Goal: Information Seeking & Learning: Learn about a topic

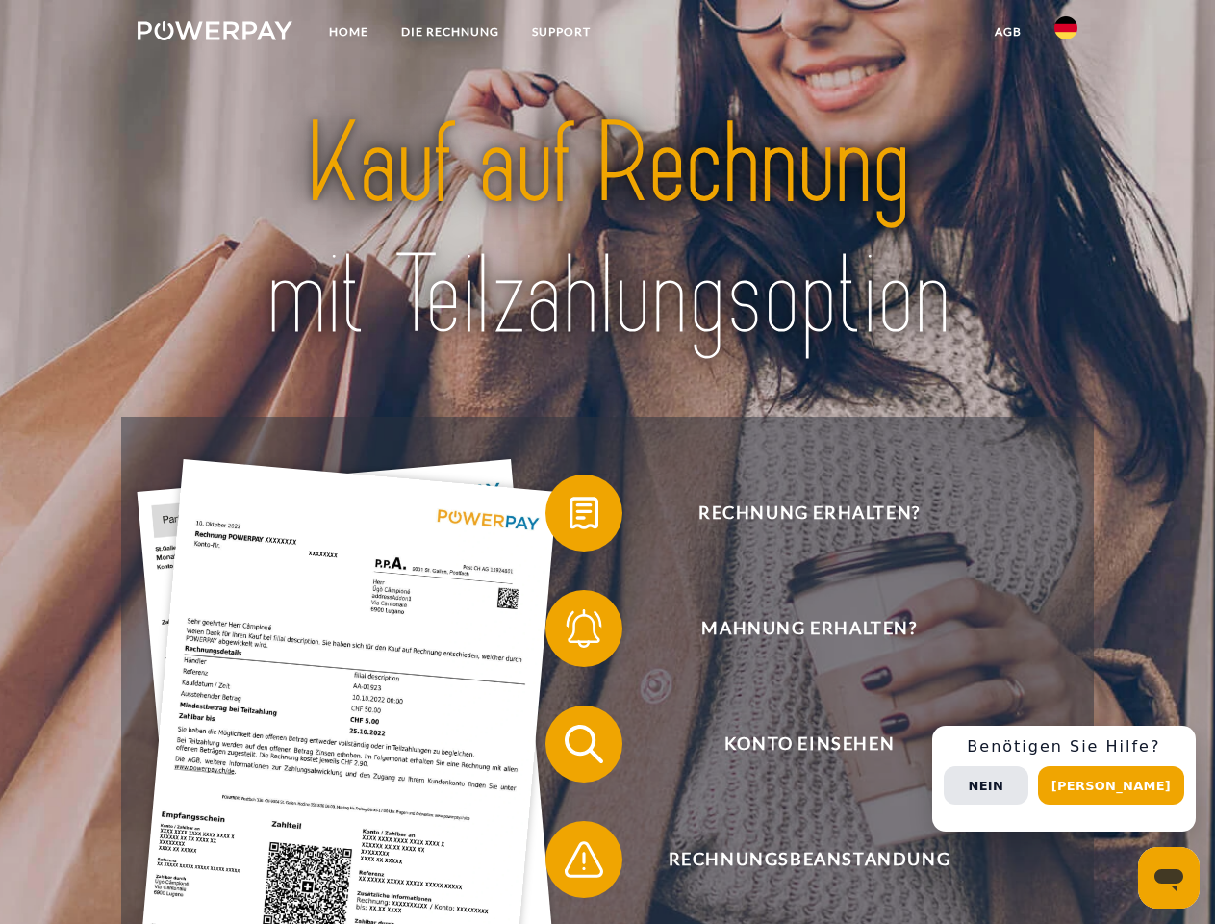
click at [215, 34] on img at bounding box center [215, 30] width 155 height 19
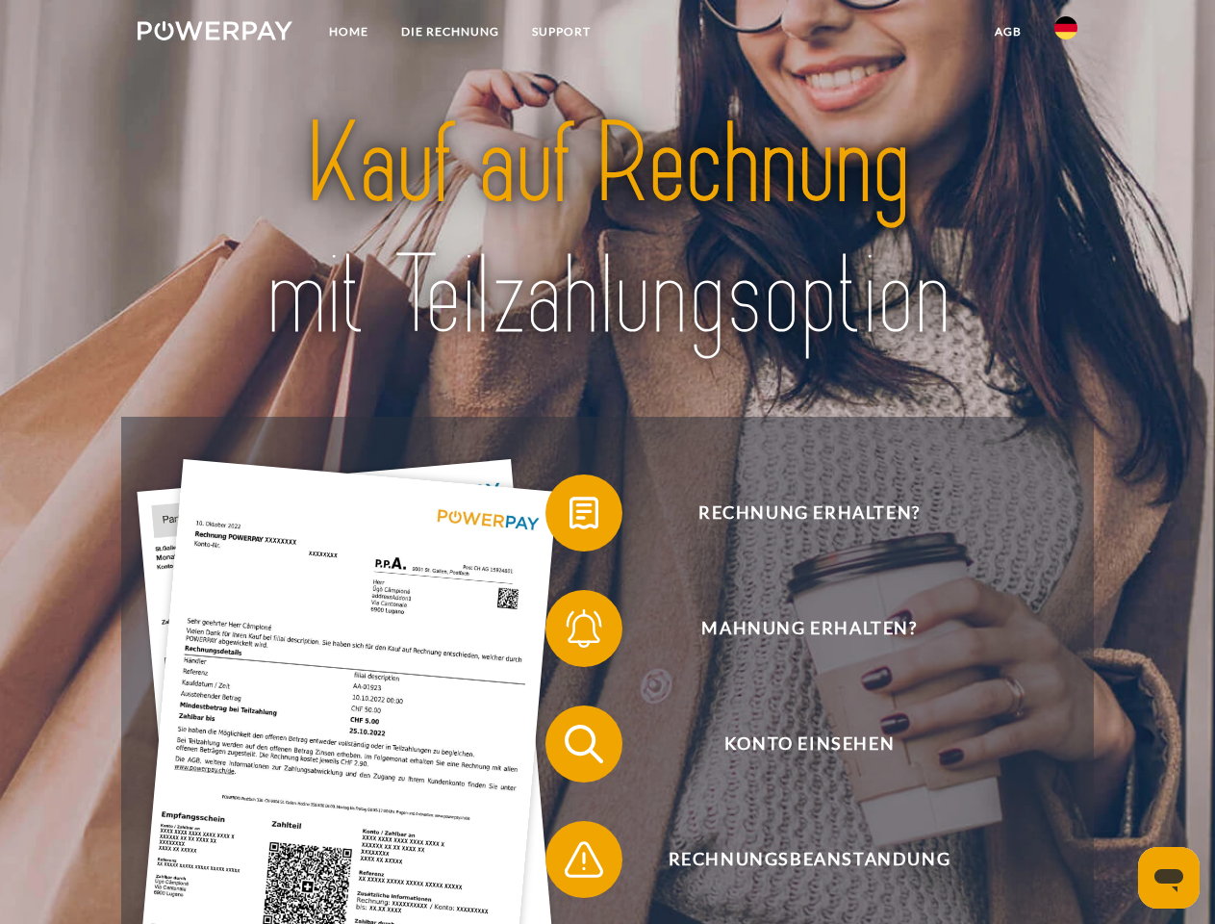
click at [1066, 34] on img at bounding box center [1066, 27] width 23 height 23
click at [1007, 32] on link "agb" at bounding box center [1009, 31] width 60 height 35
click at [570, 517] on span at bounding box center [555, 513] width 96 height 96
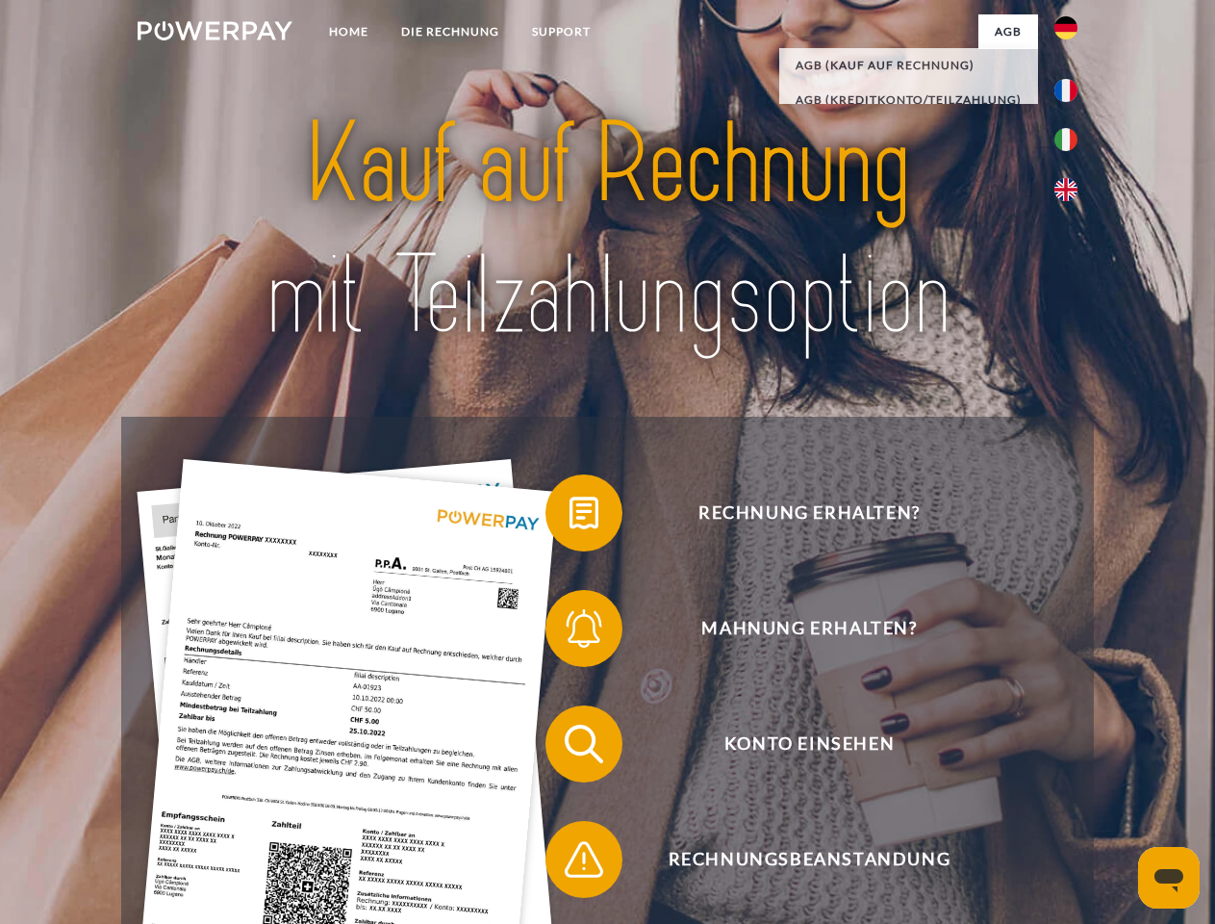
click at [570, 632] on span at bounding box center [555, 628] width 96 height 96
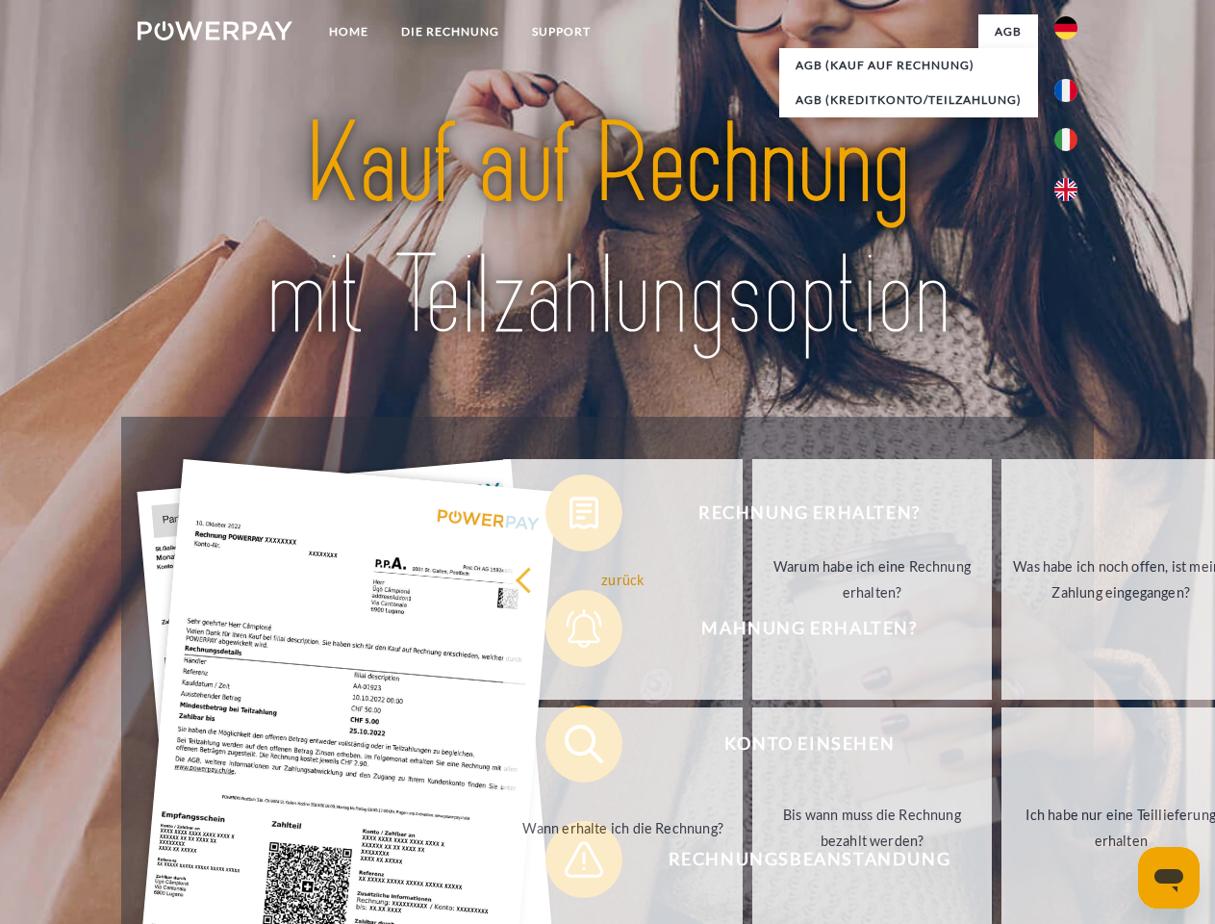
click at [752, 748] on link "Bis wann muss die Rechnung bezahlt werden?" at bounding box center [872, 827] width 240 height 241
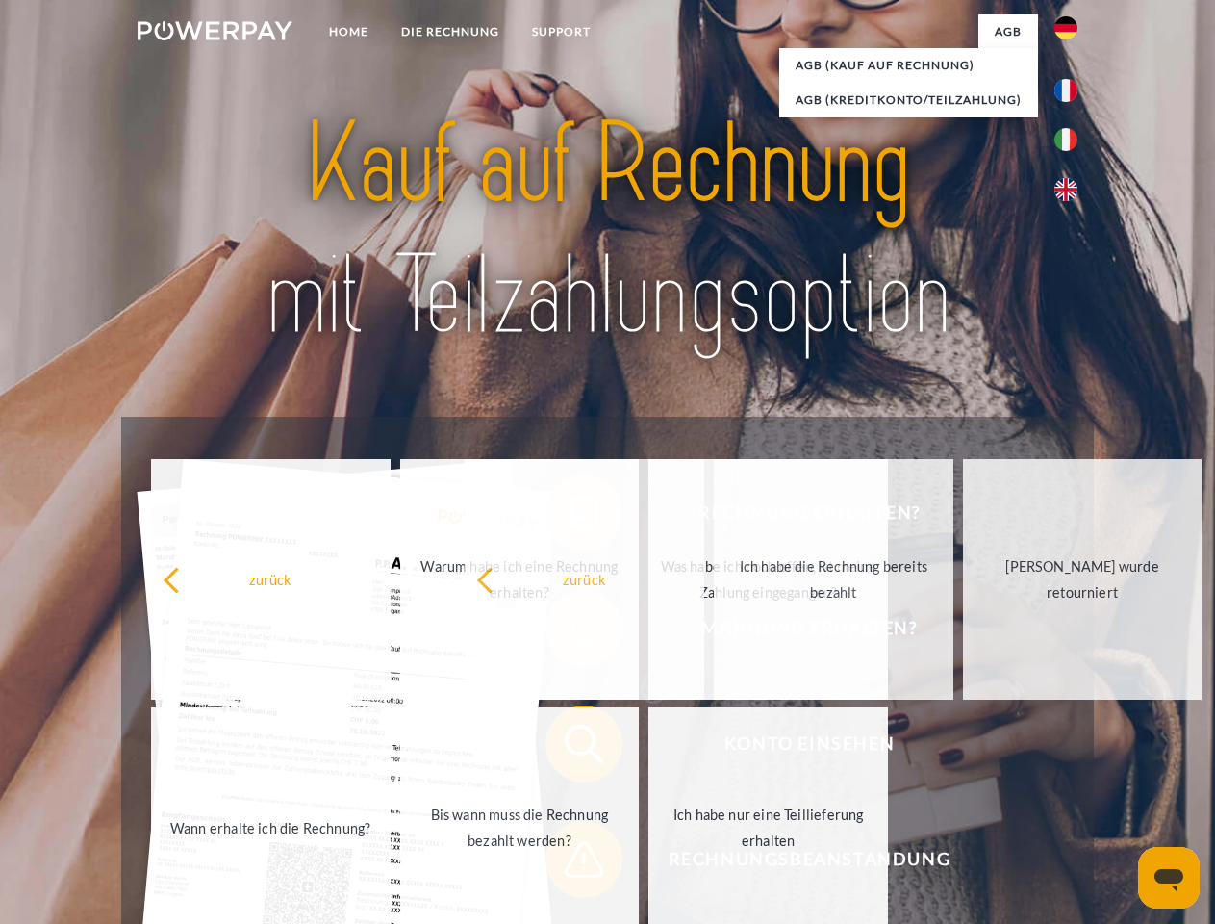
click at [570, 863] on span at bounding box center [555, 859] width 96 height 96
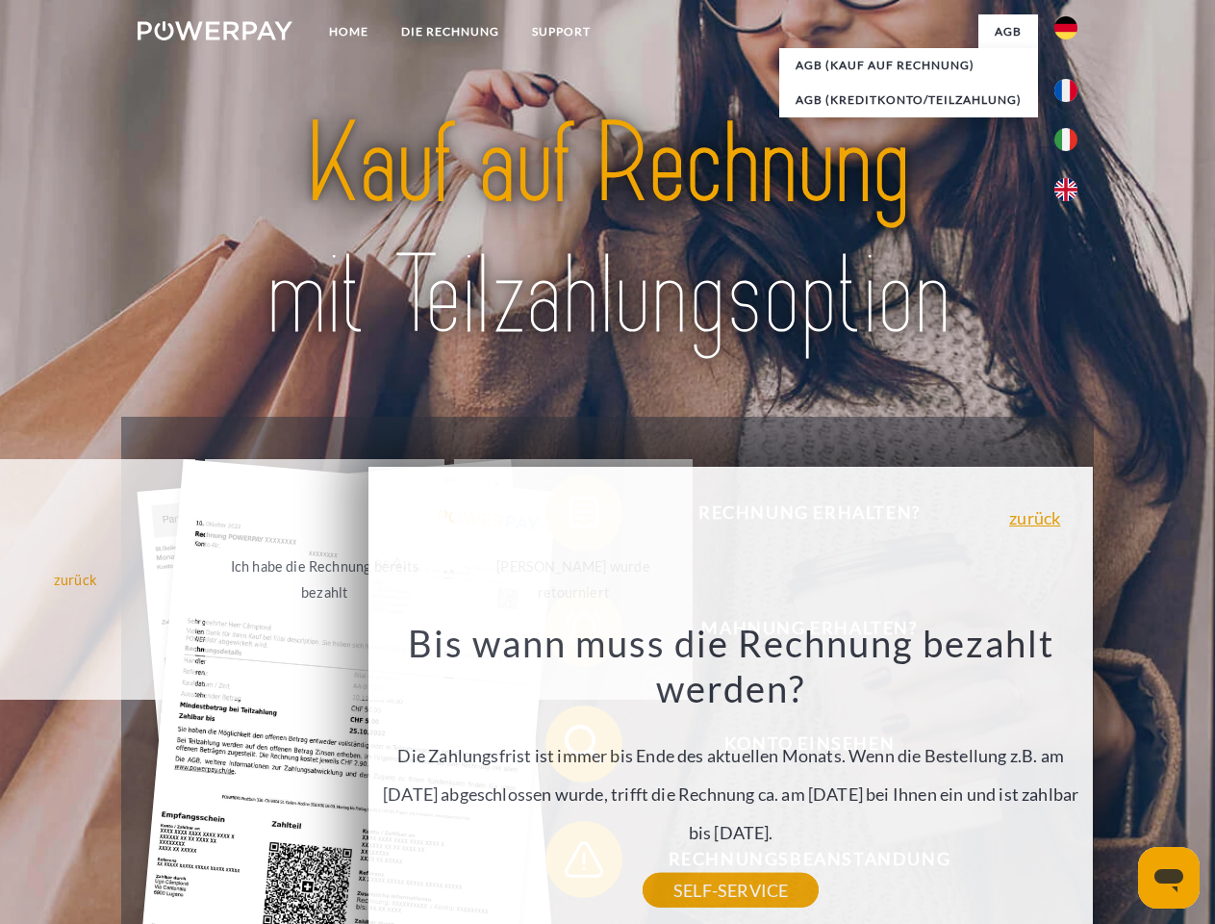
click at [1071, 778] on div "Rechnung erhalten? Mahnung erhalten? Konto einsehen" at bounding box center [607, 802] width 972 height 770
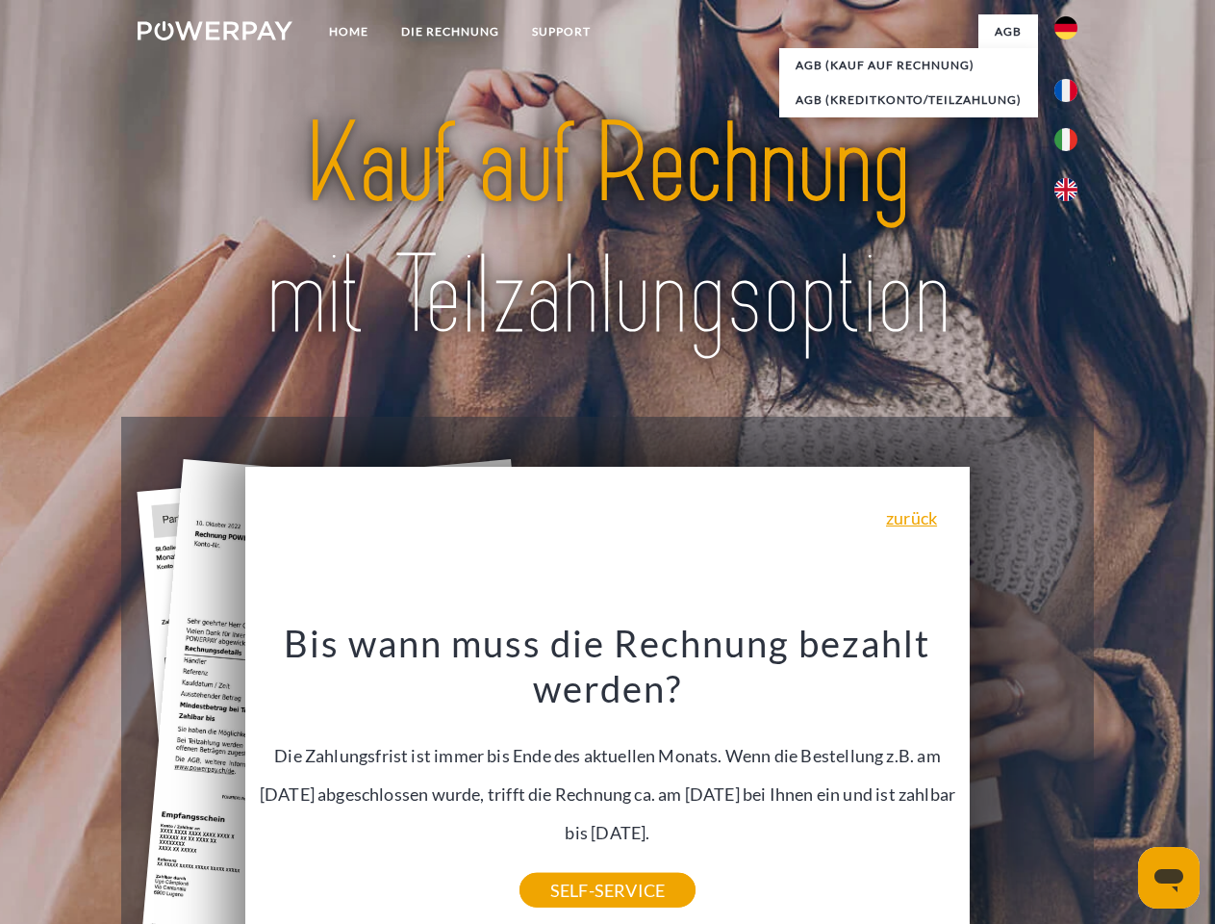
click at [1024, 782] on span "Konto einsehen" at bounding box center [808, 743] width 471 height 77
click at [1118, 785] on header "Home DIE RECHNUNG SUPPORT" at bounding box center [607, 664] width 1215 height 1329
